Goal: Complete application form

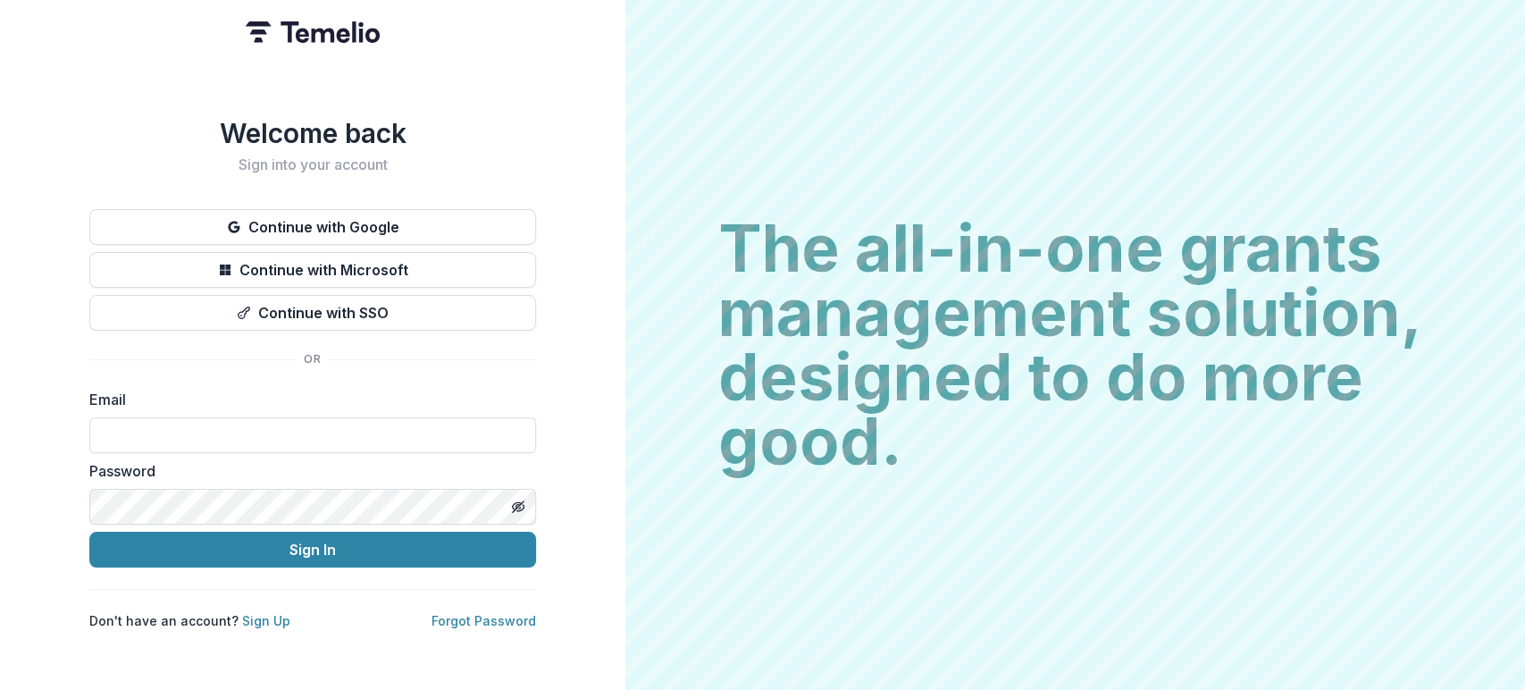
click at [425, 406] on div "Email" at bounding box center [312, 421] width 447 height 64
click at [343, 389] on label "Email" at bounding box center [307, 399] width 436 height 21
click at [228, 440] on input at bounding box center [312, 435] width 447 height 36
type input "**********"
click at [524, 499] on icon "Toggle password visibility" at bounding box center [518, 506] width 14 height 14
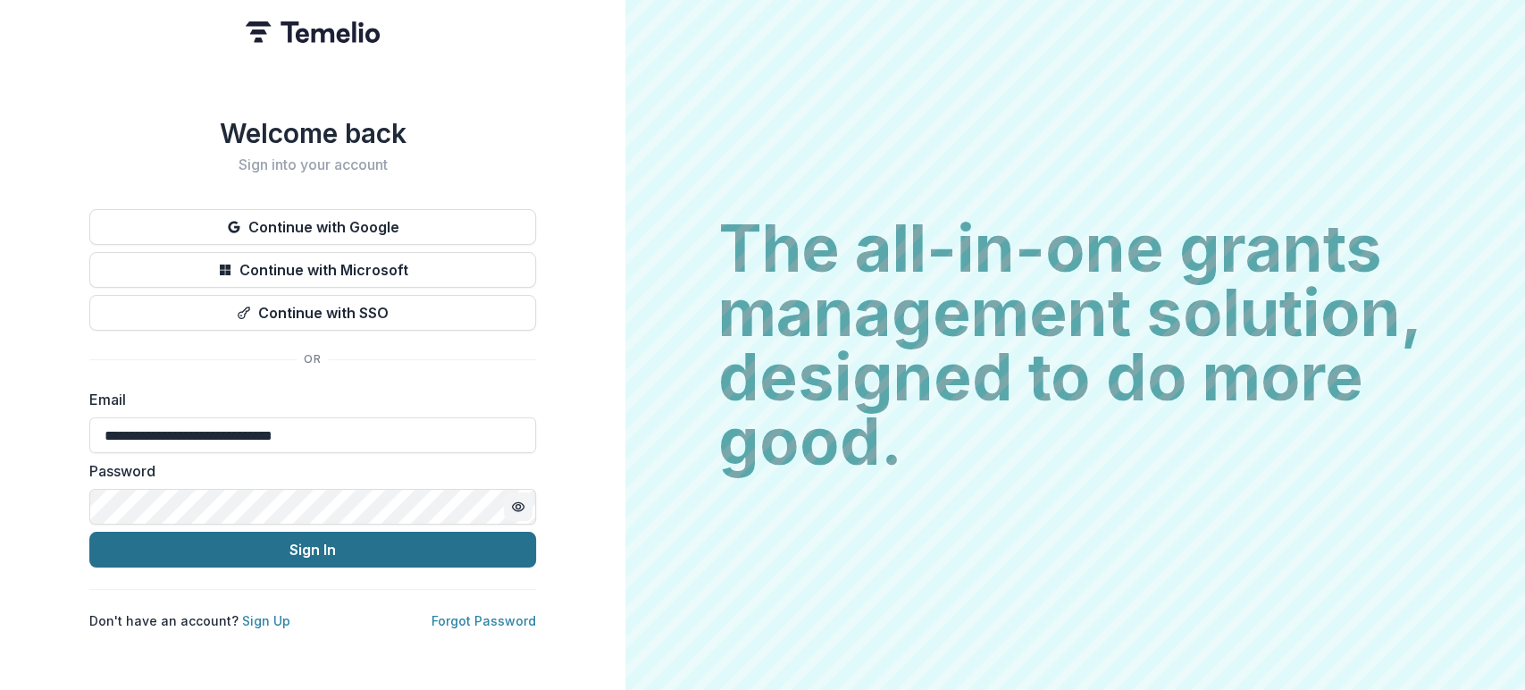
click at [322, 531] on button "Sign In" at bounding box center [312, 549] width 447 height 36
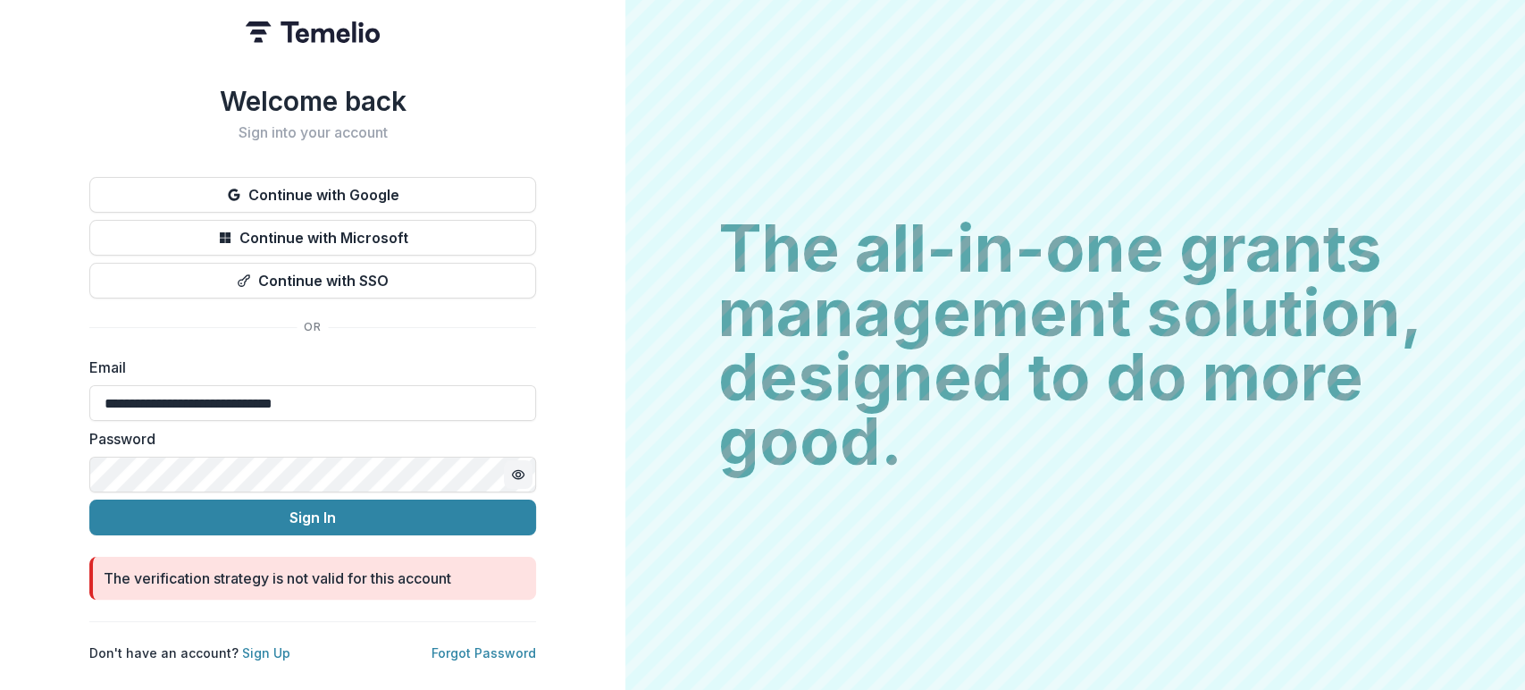
click at [610, 516] on div "**********" at bounding box center [312, 345] width 625 height 690
click at [502, 645] on link "Forgot Password" at bounding box center [483, 652] width 105 height 15
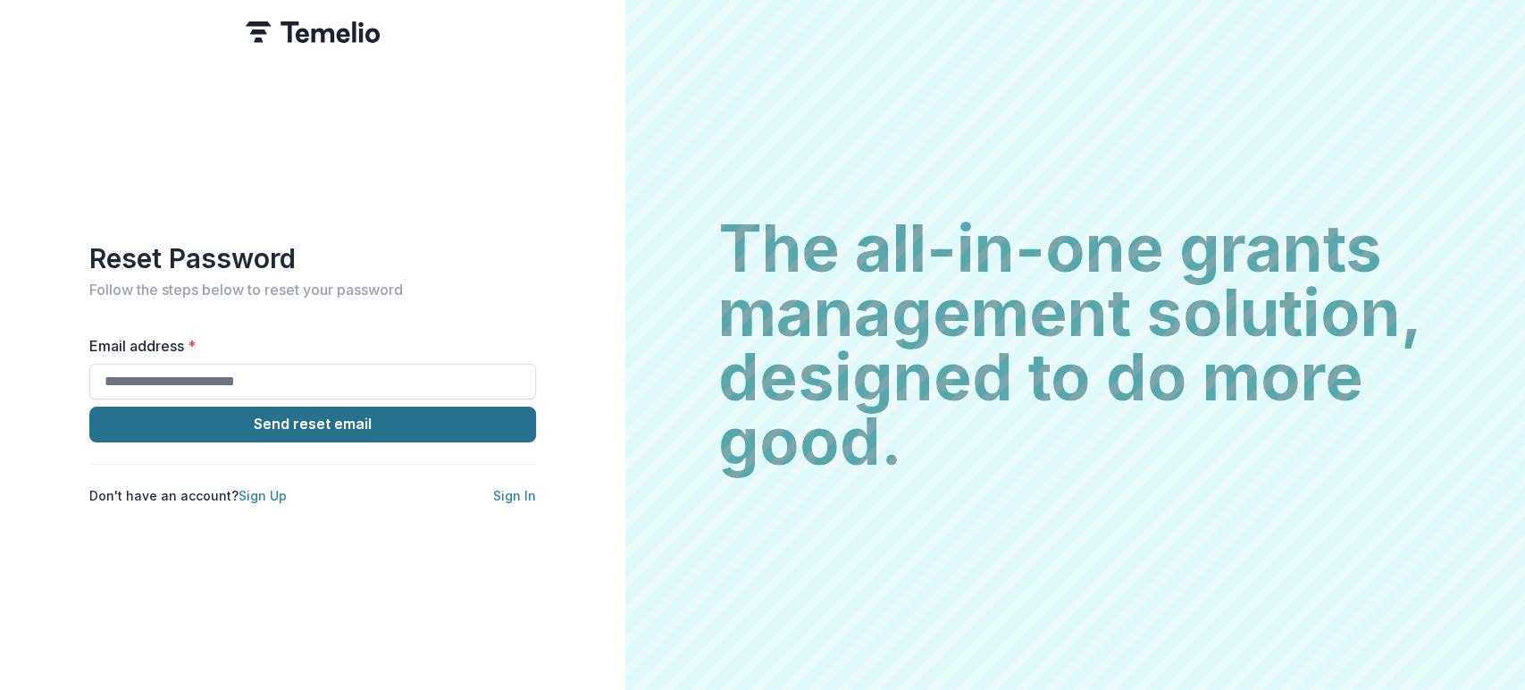
click at [357, 409] on button "Send reset email" at bounding box center [312, 424] width 447 height 36
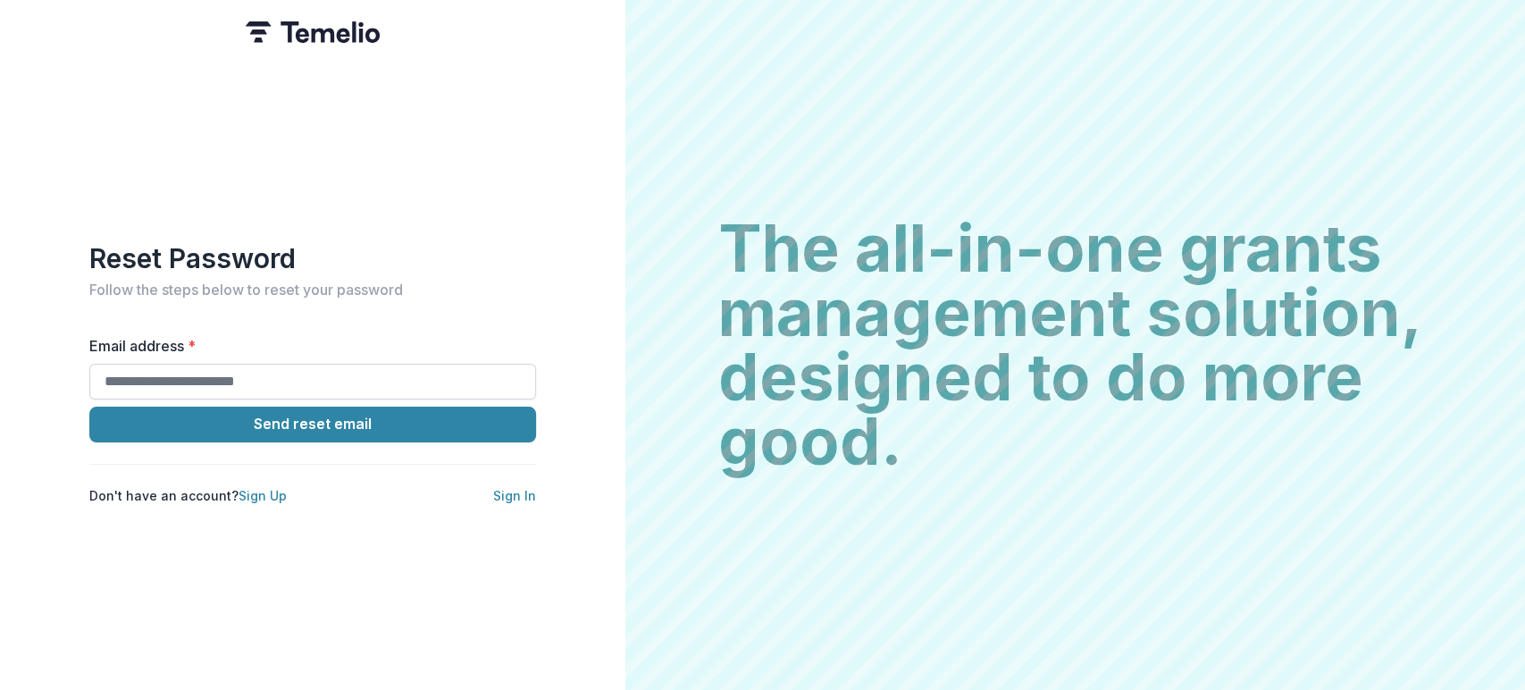
click at [327, 380] on input "Email address *" at bounding box center [312, 382] width 447 height 36
type input "**********"
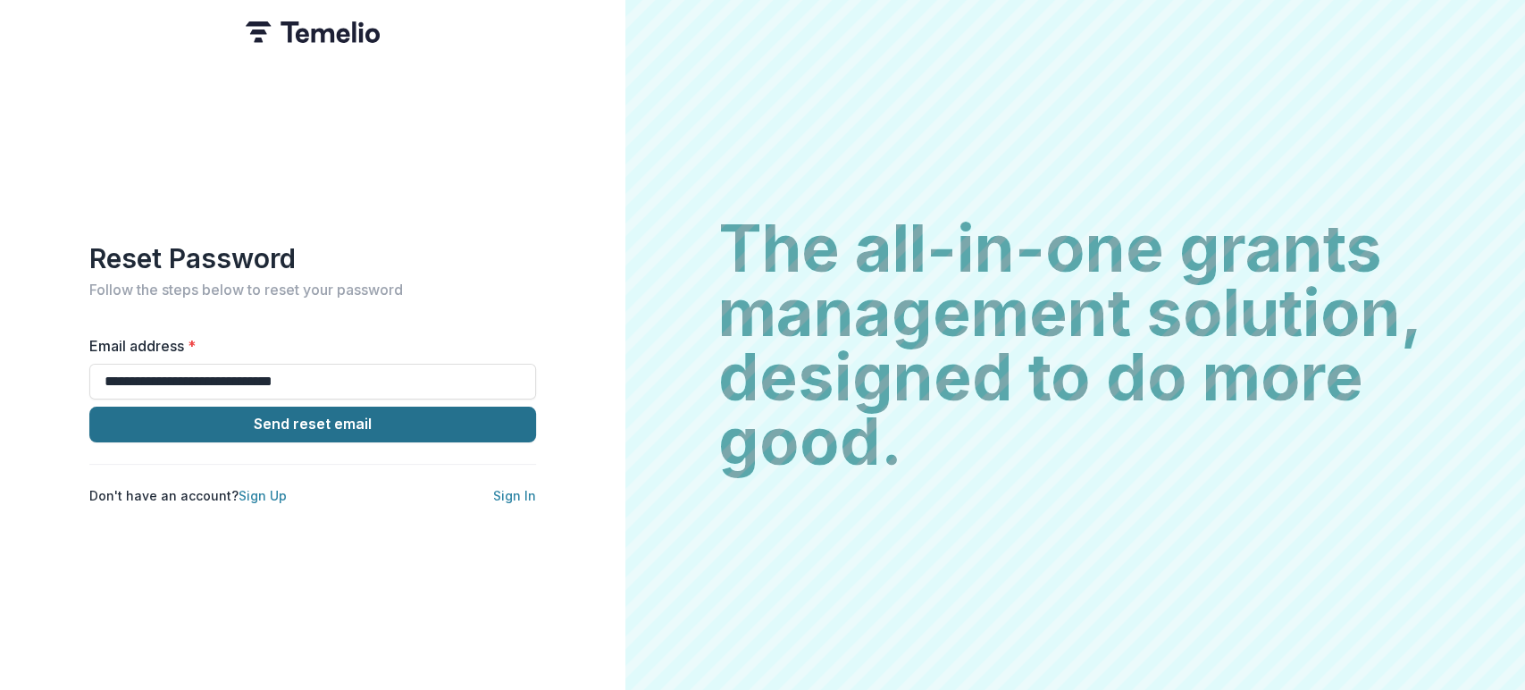
click at [389, 413] on button "Send reset email" at bounding box center [312, 424] width 447 height 36
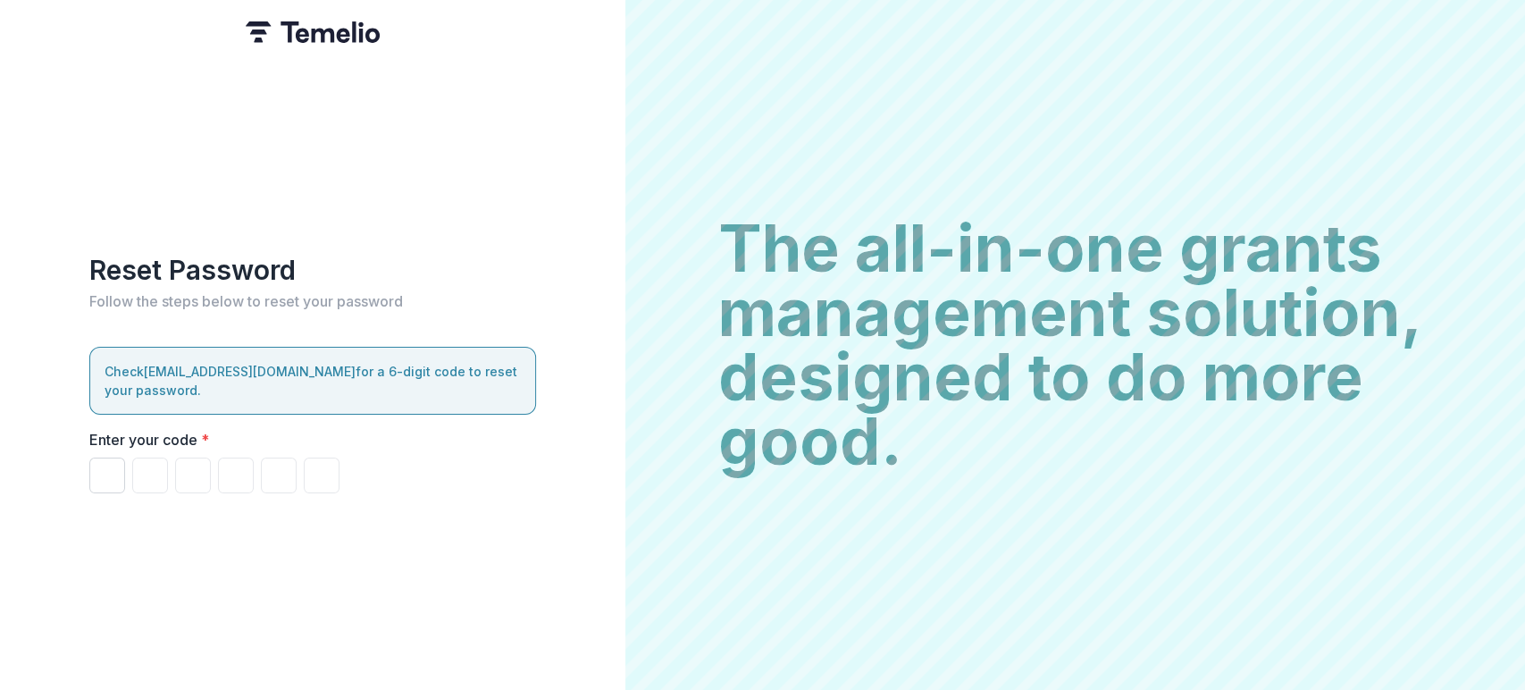
click at [100, 466] on input "Please enter your pin code" at bounding box center [107, 475] width 36 height 36
paste input "******"
type input "*"
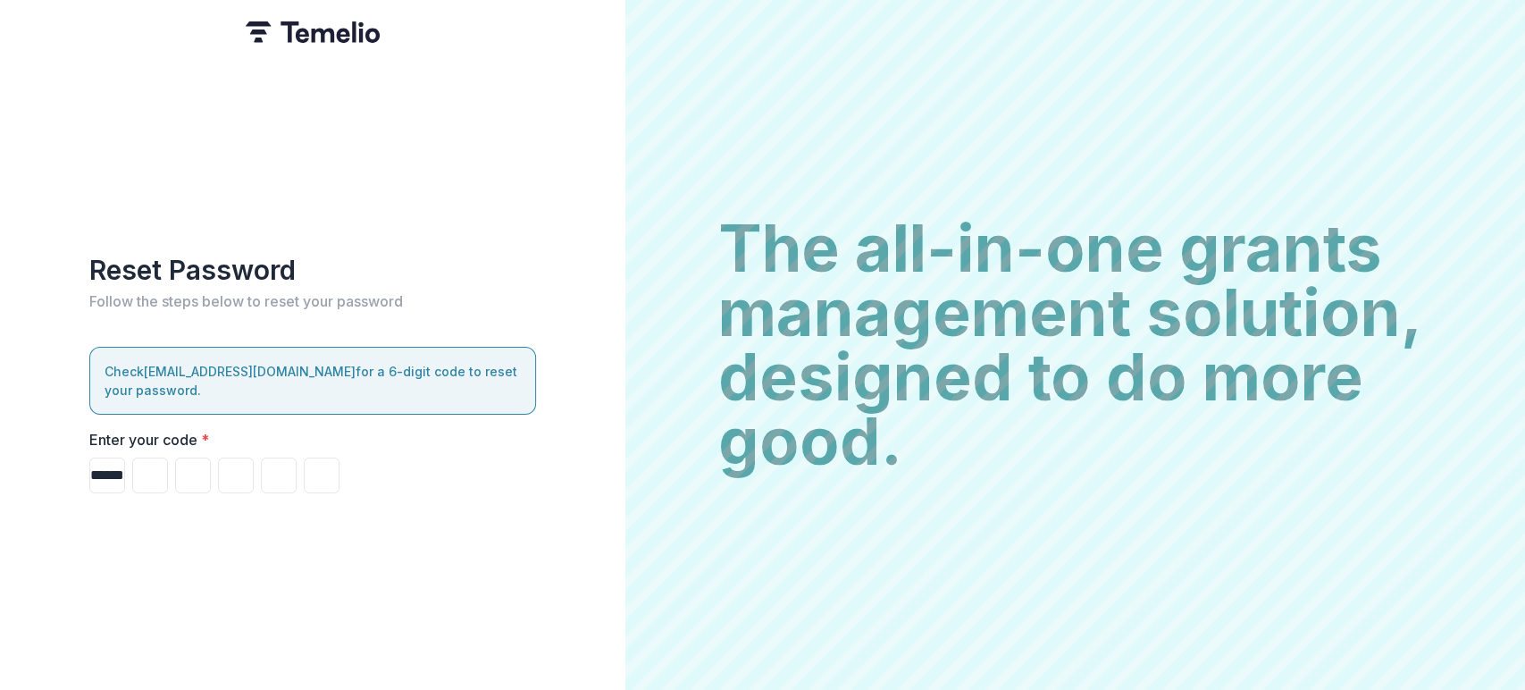
type input "*"
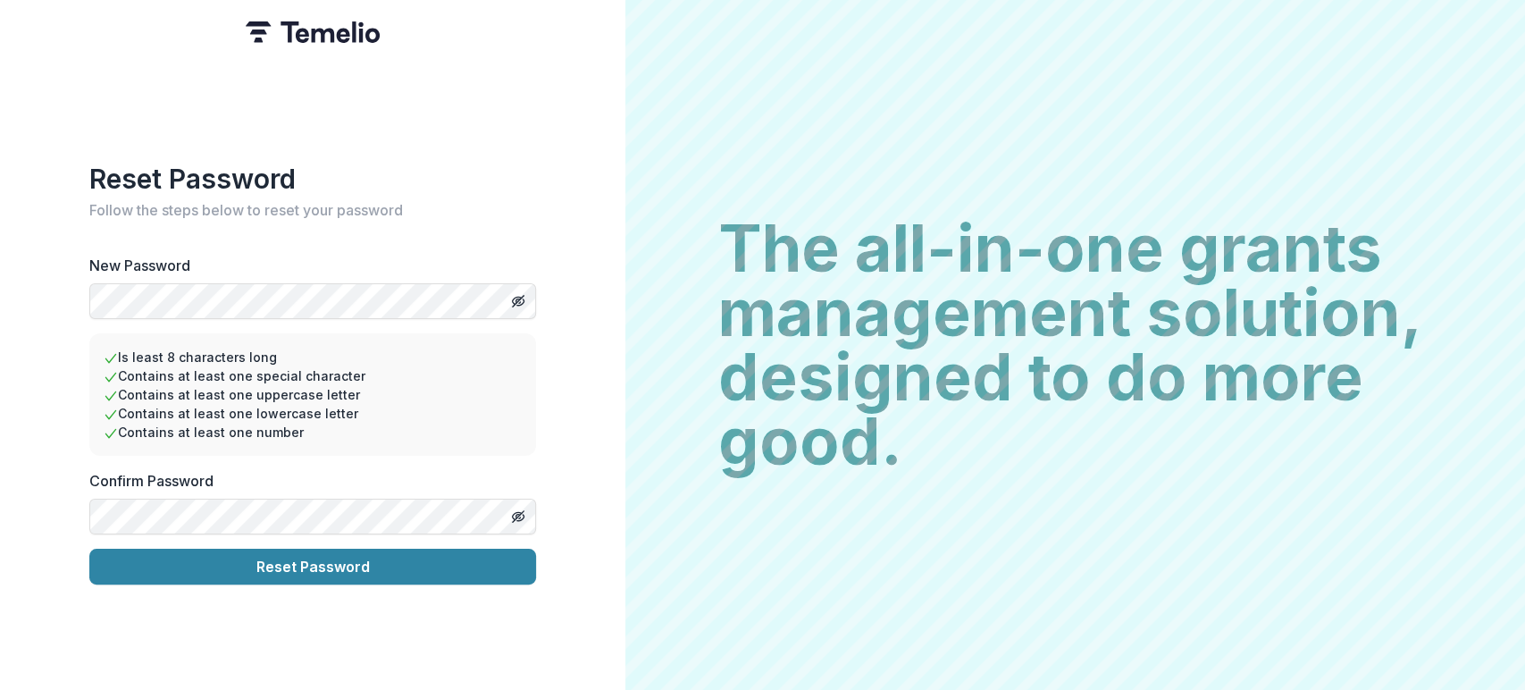
click at [557, 527] on div "Reset Password Follow the steps below to reset your password New Password Is le…" at bounding box center [312, 345] width 625 height 690
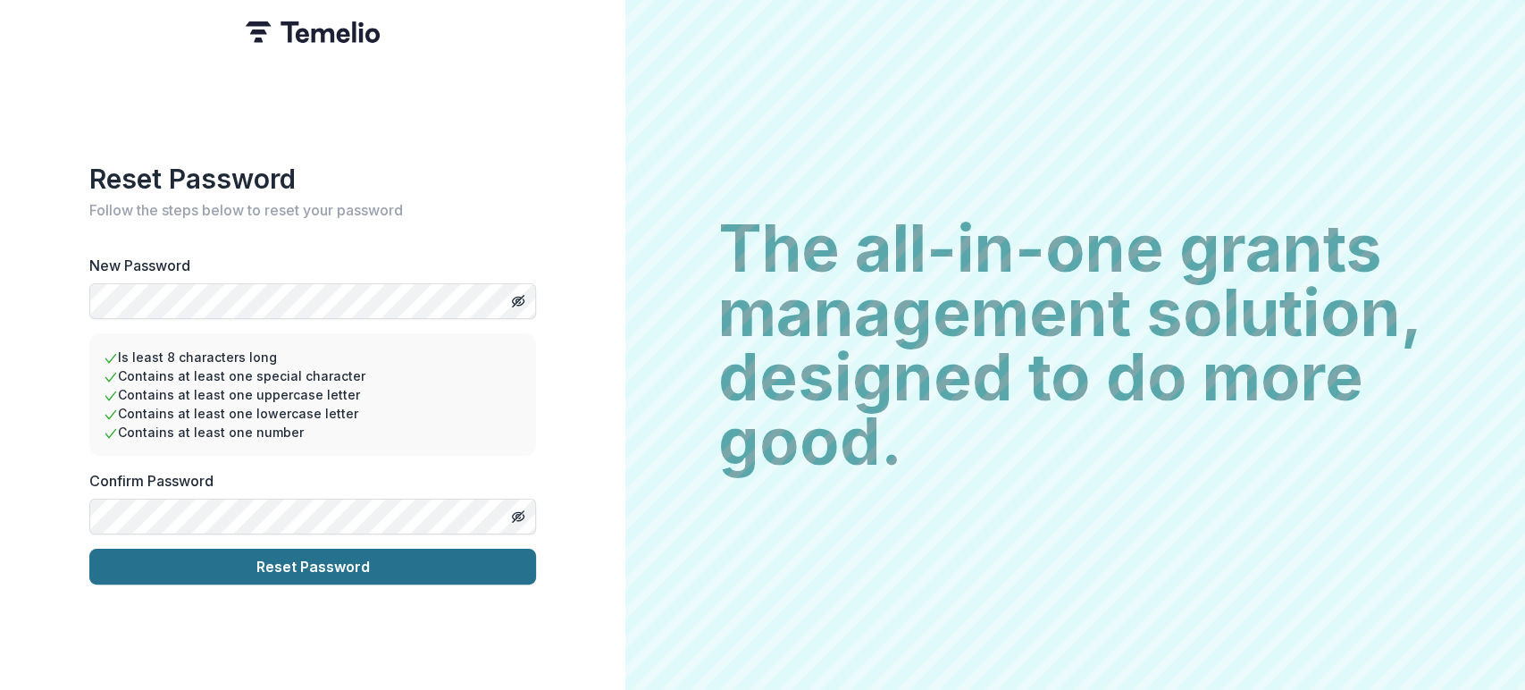
click at [341, 564] on button "Reset Password" at bounding box center [312, 566] width 447 height 36
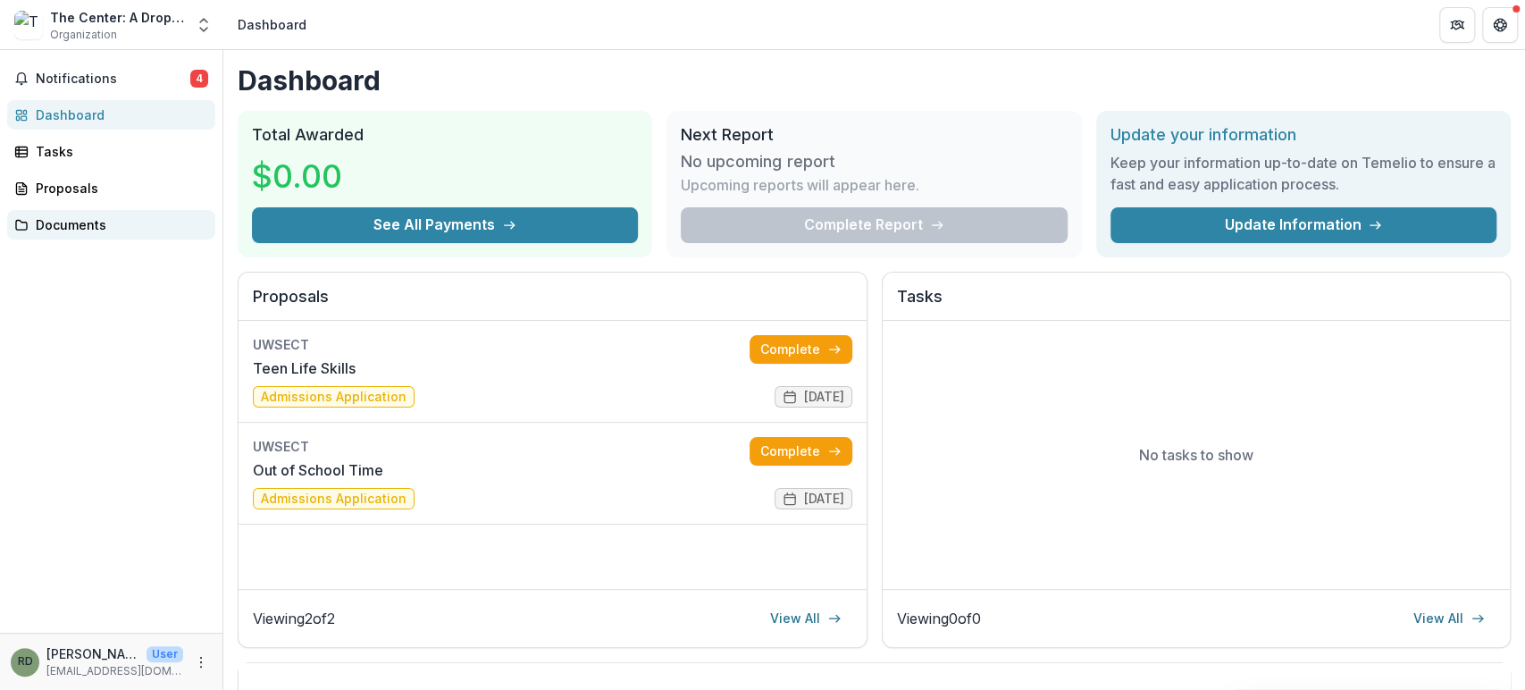
click at [74, 217] on div "Documents" at bounding box center [118, 224] width 165 height 19
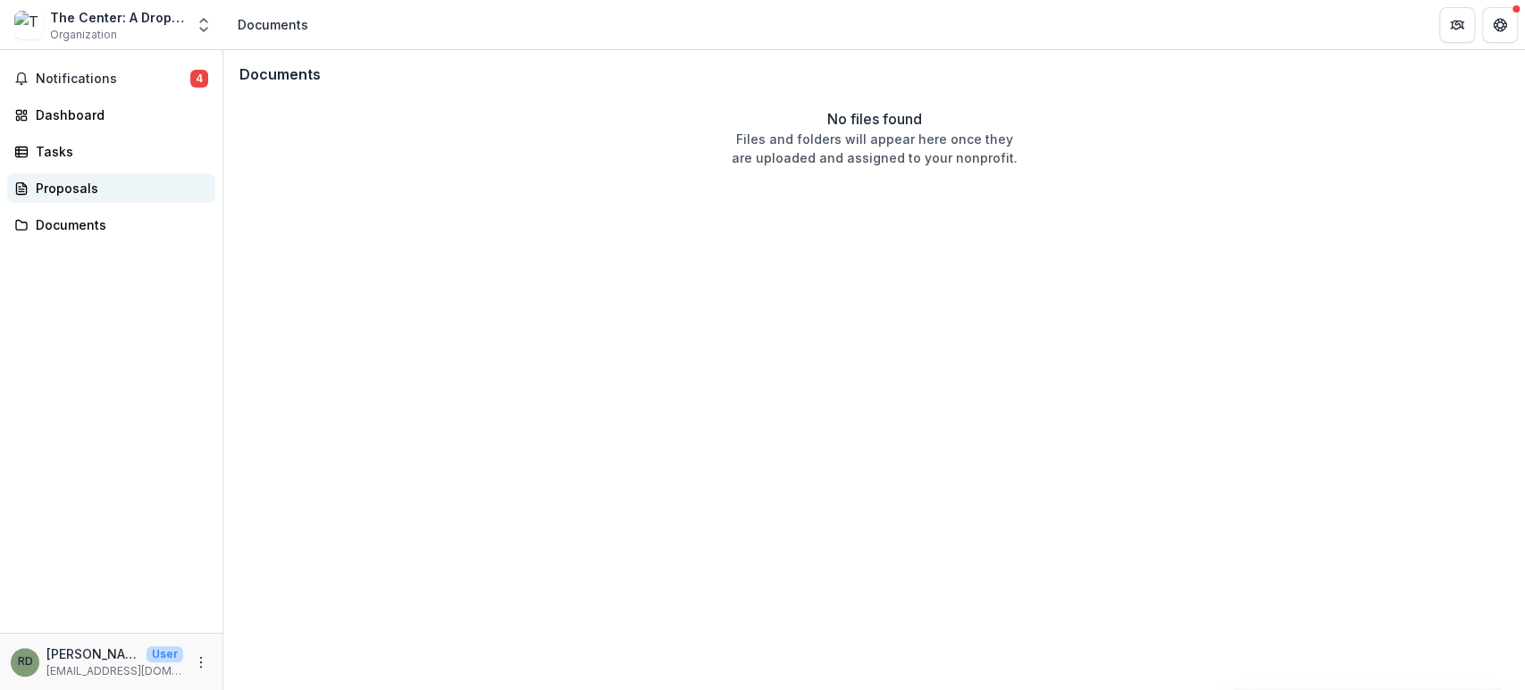
click at [66, 182] on div "Proposals" at bounding box center [118, 188] width 165 height 19
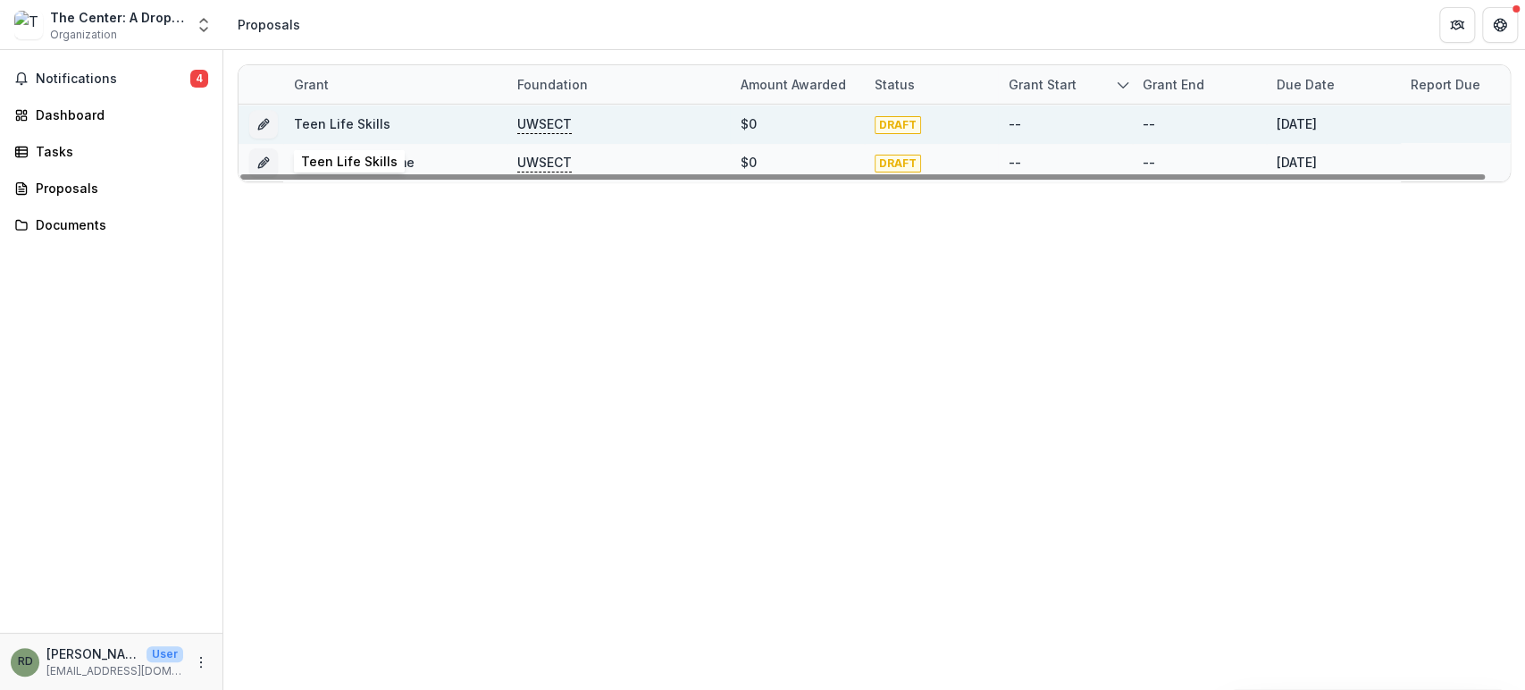
click at [341, 116] on link "Teen Life Skills" at bounding box center [342, 123] width 96 height 15
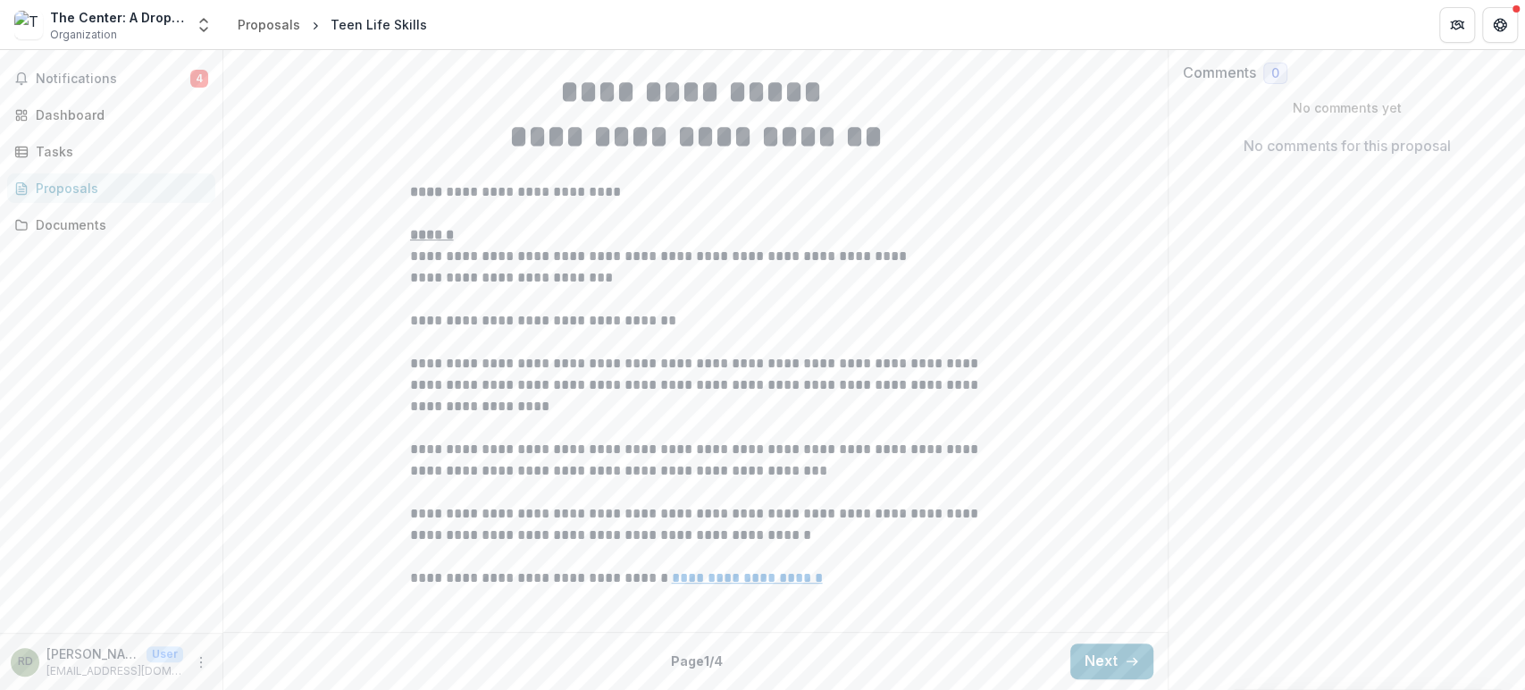
scroll to position [479, 0]
click at [1103, 661] on button "Next" at bounding box center [1111, 661] width 83 height 36
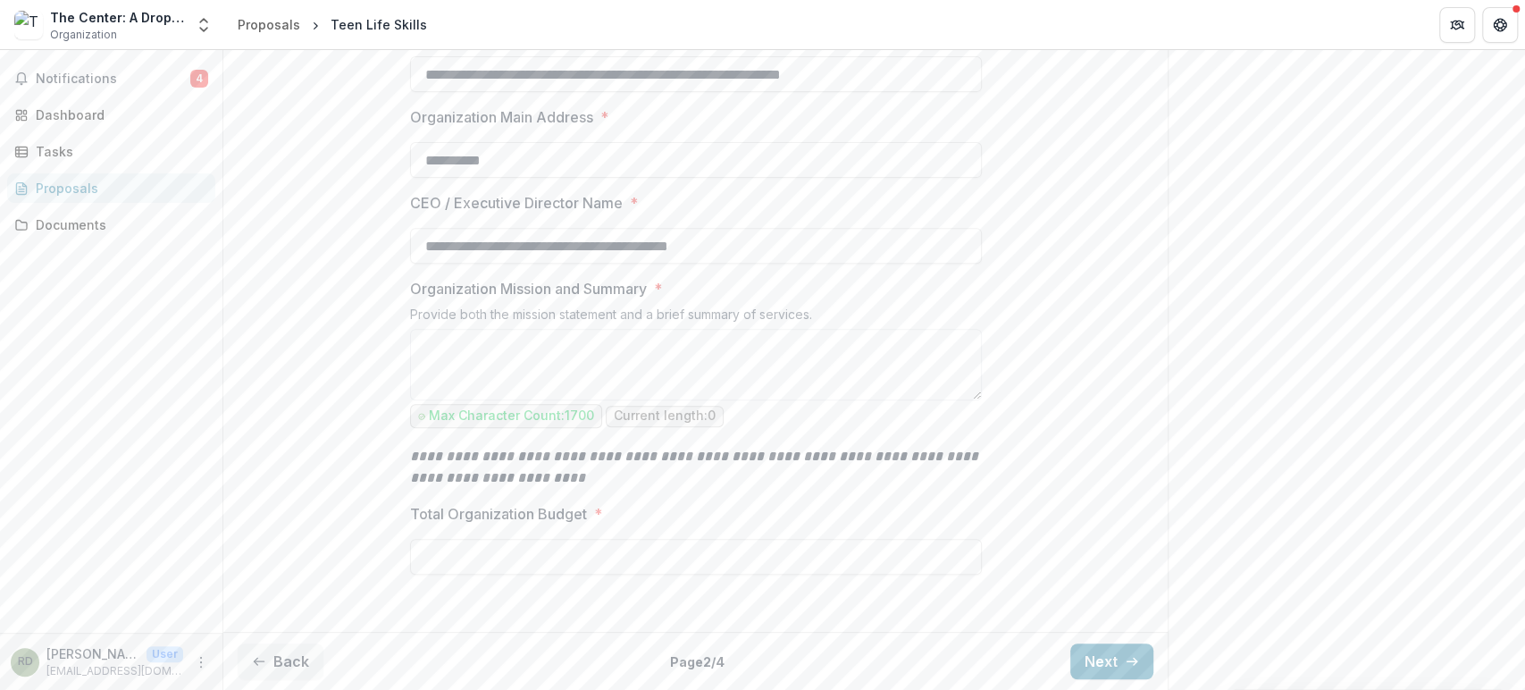
scroll to position [588, 0]
click at [526, 555] on input "Total Organization Budget *" at bounding box center [696, 557] width 572 height 36
type input "********"
click at [572, 363] on textarea "Organization Mission and Summary *" at bounding box center [696, 364] width 572 height 71
